Goal: Check status: Check status

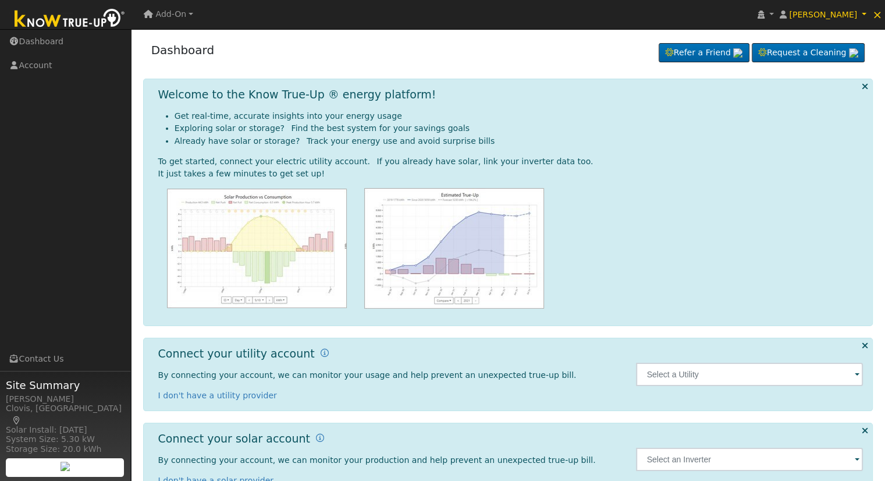
click at [189, 13] on link "Add-On" at bounding box center [169, 14] width 58 height 20
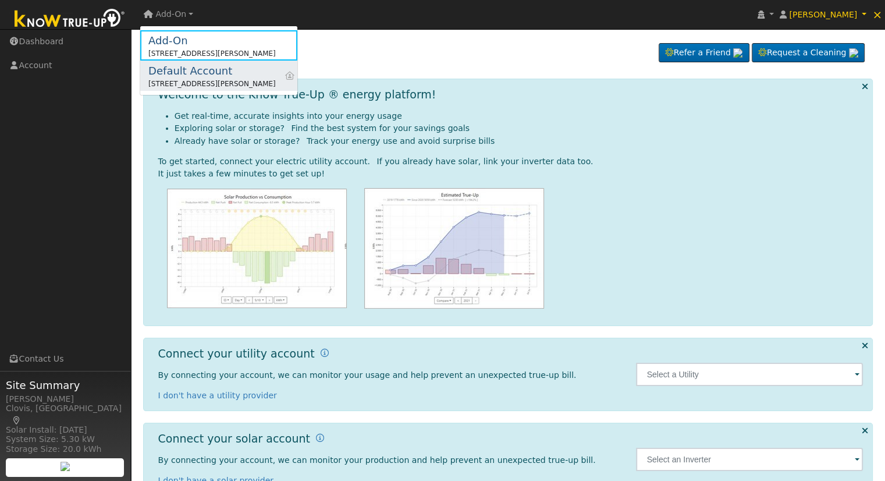
click at [172, 79] on div "[STREET_ADDRESS][PERSON_NAME]" at bounding box center [211, 84] width 127 height 10
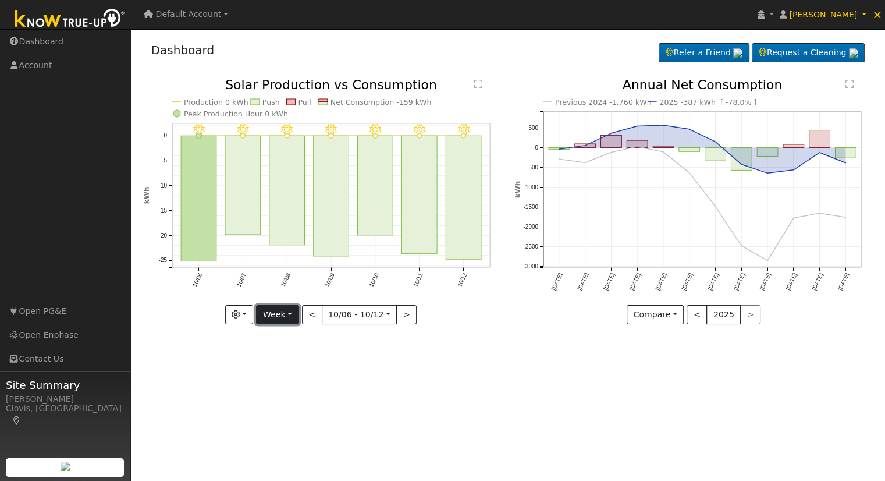
click at [289, 318] on button "Week" at bounding box center [277, 315] width 42 height 20
click at [291, 370] on link "Month" at bounding box center [297, 371] width 81 height 16
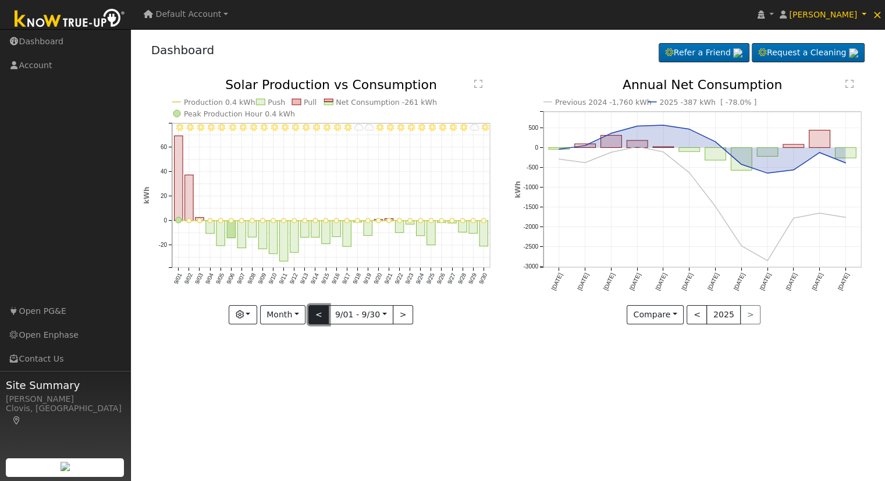
click at [322, 318] on button "<" at bounding box center [318, 315] width 20 height 20
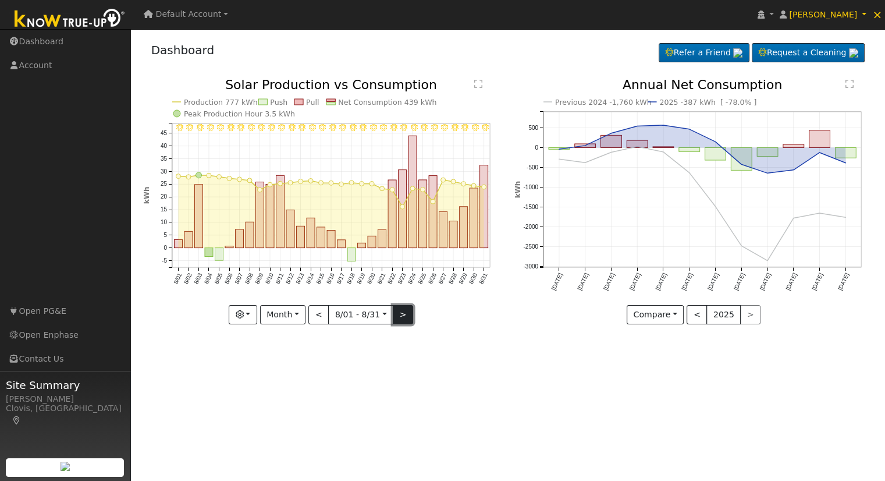
click at [402, 315] on button ">" at bounding box center [403, 315] width 20 height 20
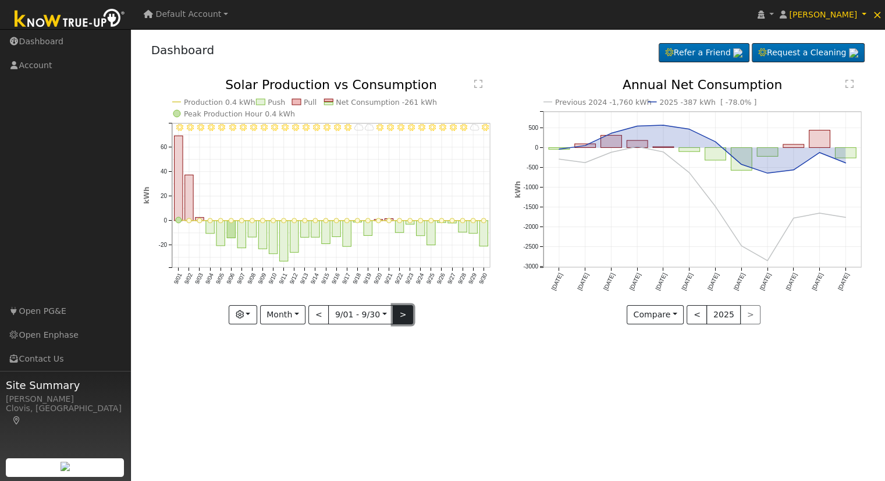
click at [402, 315] on button ">" at bounding box center [403, 315] width 20 height 20
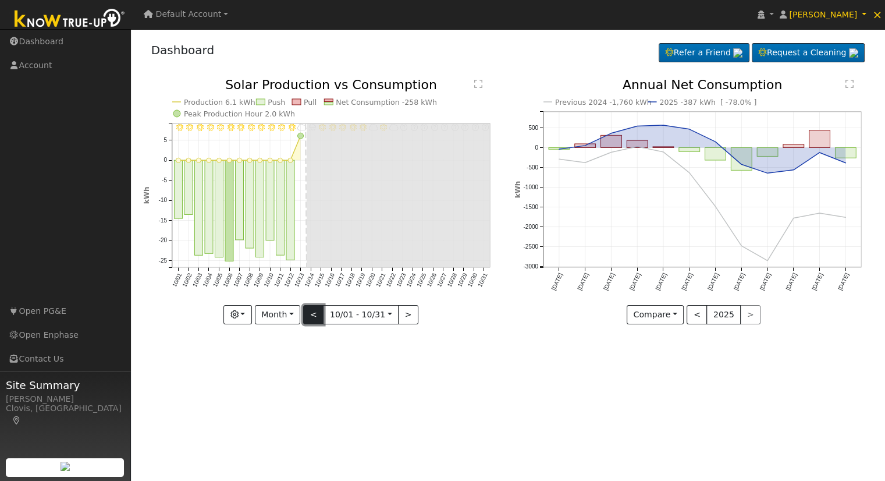
click at [317, 313] on button "<" at bounding box center [313, 315] width 20 height 20
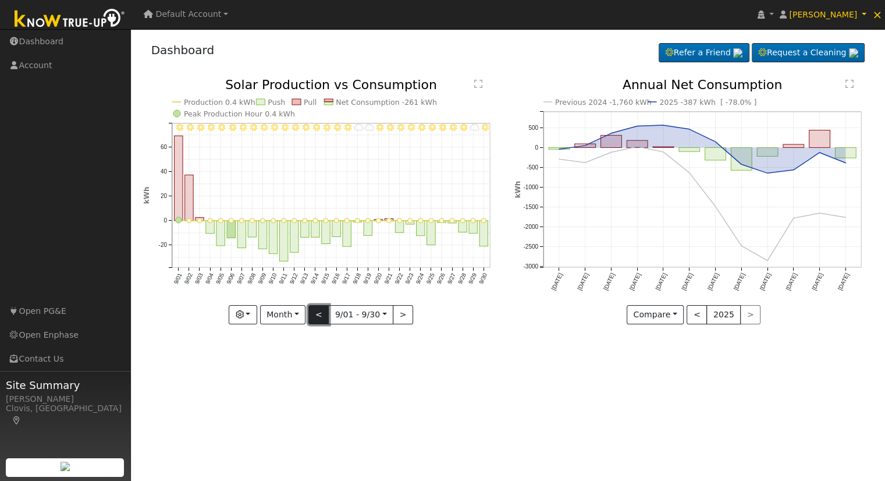
click at [317, 313] on button "<" at bounding box center [318, 315] width 20 height 20
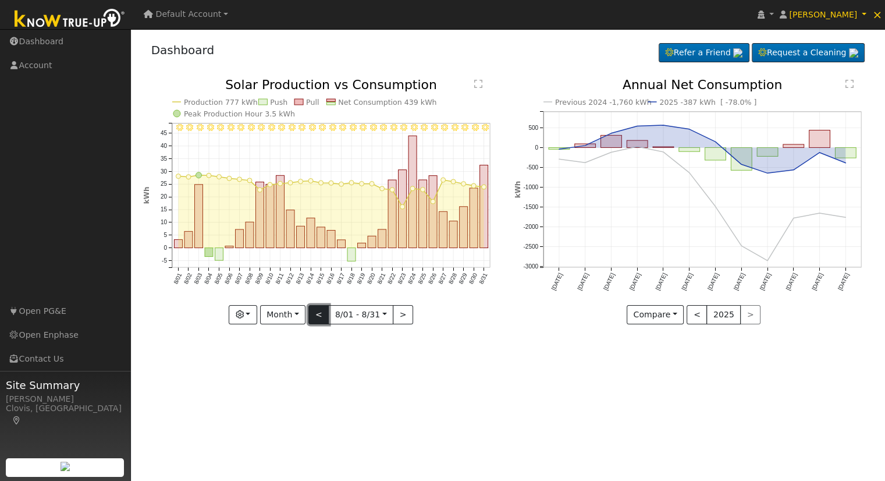
click at [317, 313] on button "<" at bounding box center [318, 315] width 20 height 20
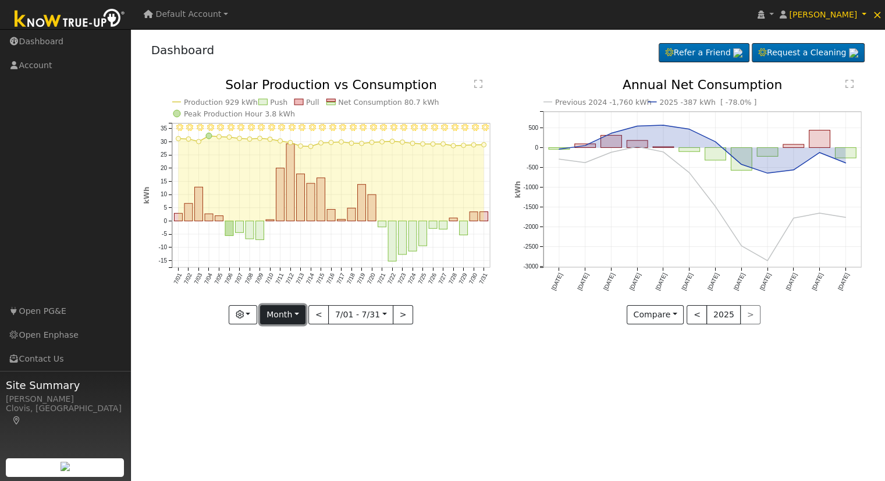
click at [293, 315] on button "Month" at bounding box center [283, 315] width 46 height 20
click at [290, 385] on link "Year" at bounding box center [301, 387] width 81 height 16
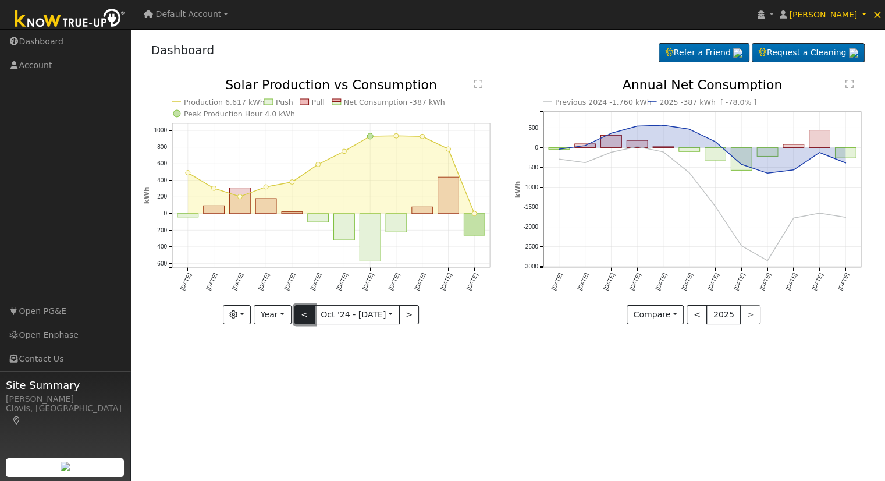
click at [303, 315] on button "<" at bounding box center [304, 315] width 20 height 20
type input "2023-10-01"
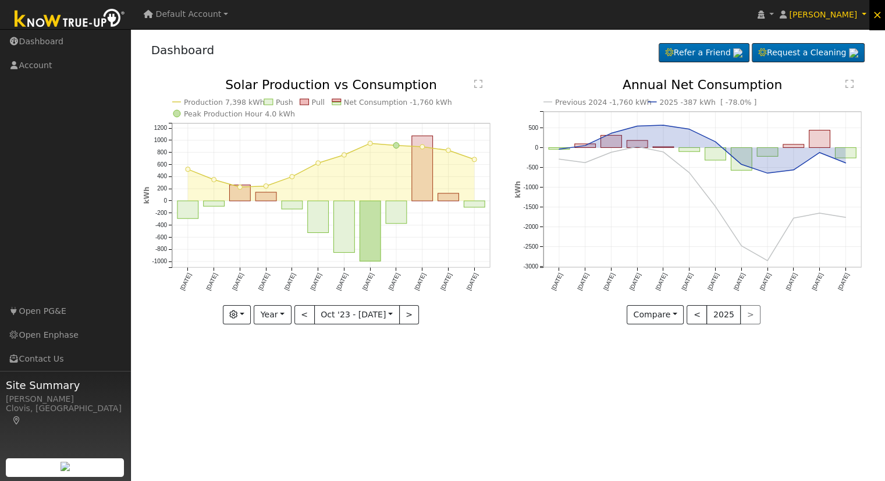
click at [880, 12] on span "×" at bounding box center [877, 15] width 10 height 14
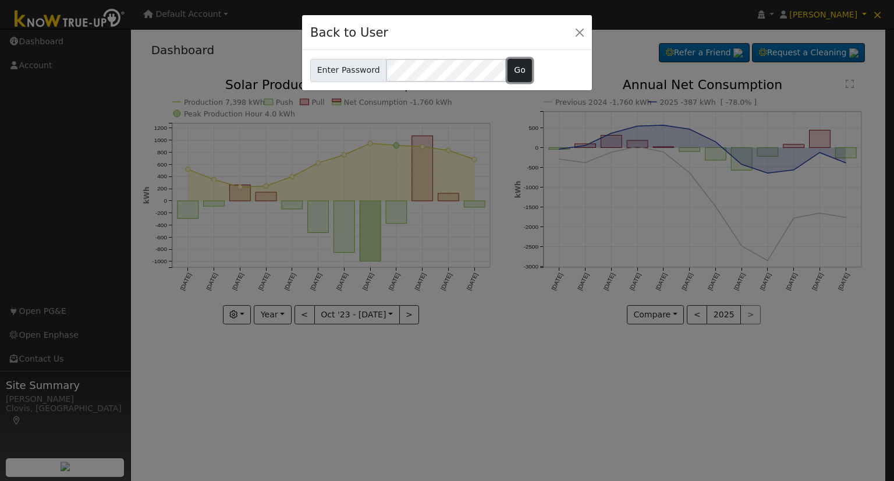
click at [517, 69] on button "Go" at bounding box center [519, 70] width 25 height 23
